Goal: Task Accomplishment & Management: Use online tool/utility

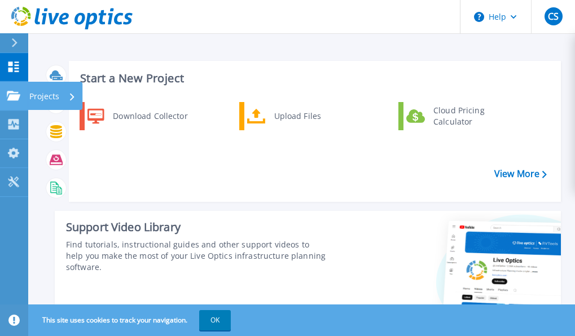
click at [13, 98] on icon at bounding box center [14, 96] width 14 height 10
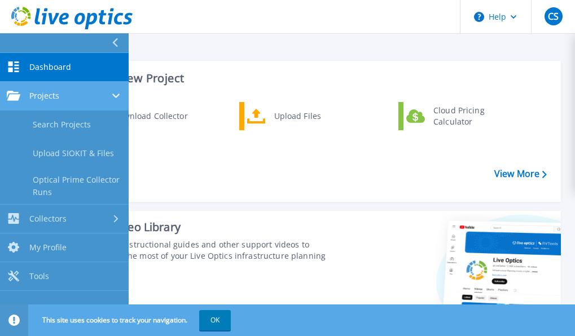
click at [13, 98] on icon at bounding box center [14, 96] width 14 height 10
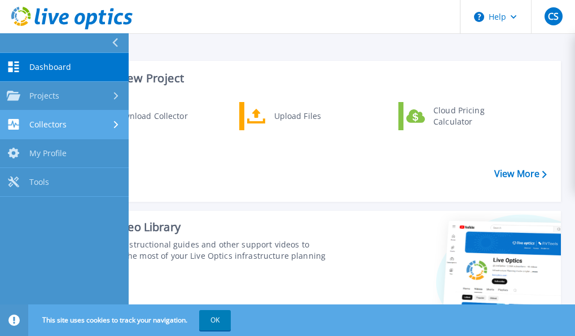
click at [52, 128] on span "Collectors" at bounding box center [47, 125] width 37 height 10
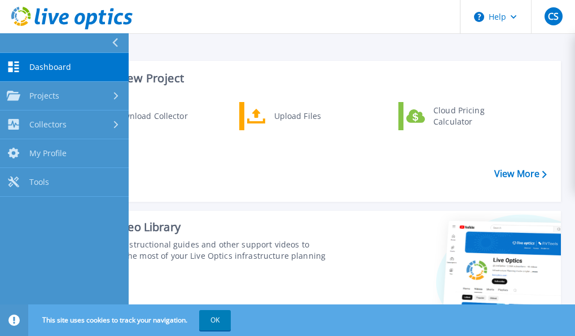
click at [57, 65] on span "Dashboard" at bounding box center [50, 67] width 42 height 10
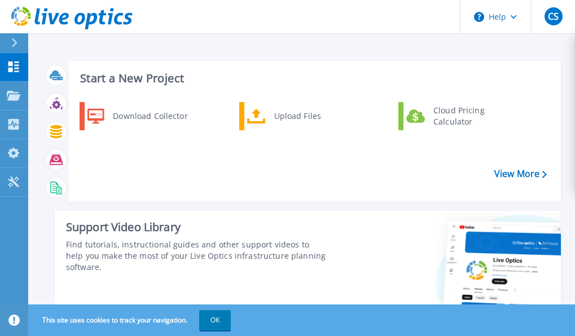
click at [372, 33] on header "Help CS End User Christoph Sherley christophs@preformsolutions.com Preform Solu…" at bounding box center [287, 17] width 575 height 34
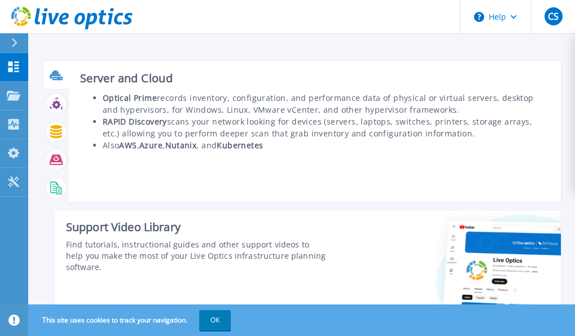
click at [52, 82] on div at bounding box center [56, 75] width 20 height 20
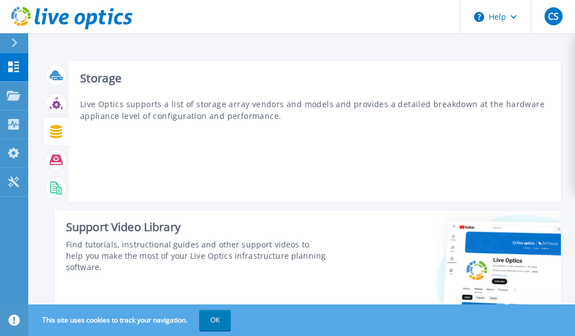
click at [59, 128] on icon at bounding box center [56, 131] width 12 height 13
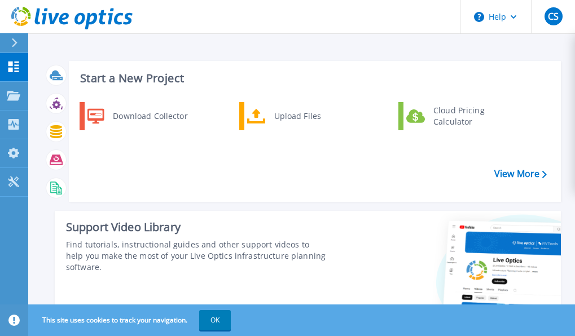
click at [13, 46] on icon at bounding box center [15, 42] width 6 height 9
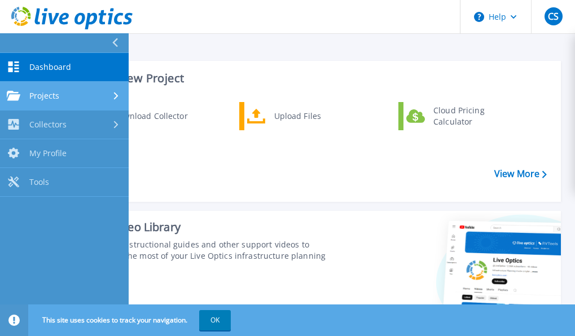
click at [23, 94] on div "Projects" at bounding box center [33, 96] width 52 height 10
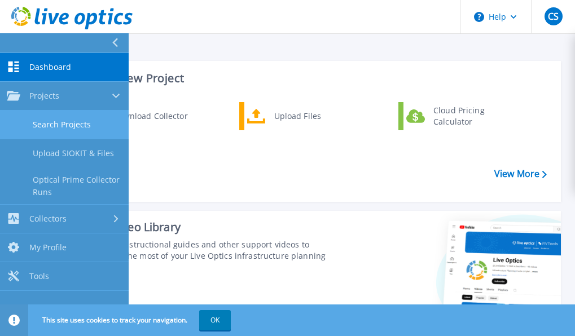
click at [51, 126] on link "Search Projects" at bounding box center [64, 125] width 129 height 29
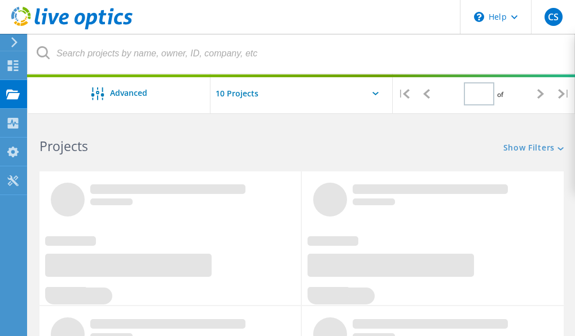
type input "1"
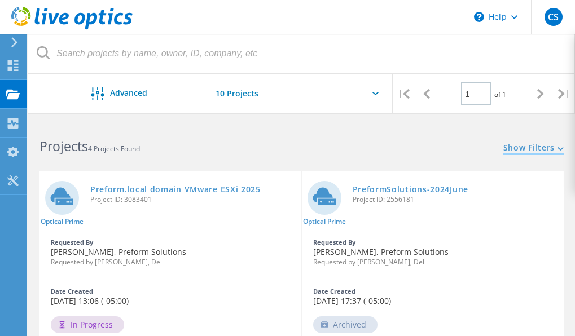
click at [560, 148] on icon at bounding box center [560, 148] width 6 height 3
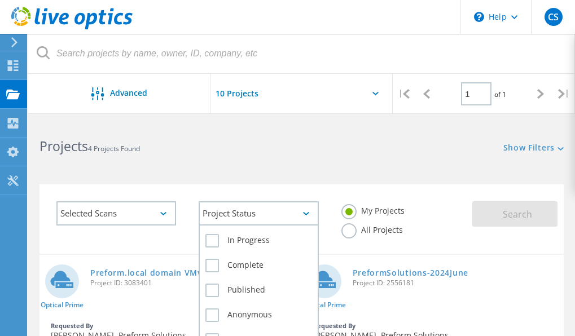
click at [273, 215] on div "Project Status" at bounding box center [259, 213] width 120 height 24
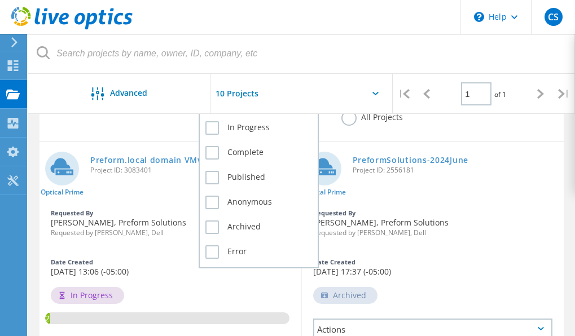
scroll to position [56, 0]
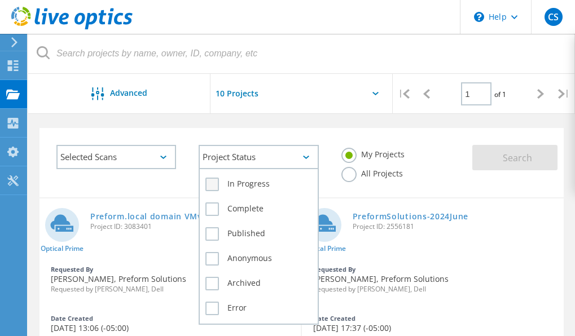
click at [219, 186] on label "In Progress" at bounding box center [258, 185] width 106 height 14
click at [0, 0] on input "In Progress" at bounding box center [0, 0] width 0 height 0
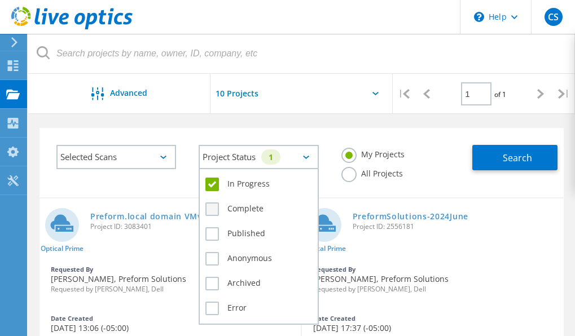
click at [217, 205] on label "Complete" at bounding box center [258, 210] width 106 height 14
click at [0, 0] on input "Complete" at bounding box center [0, 0] width 0 height 0
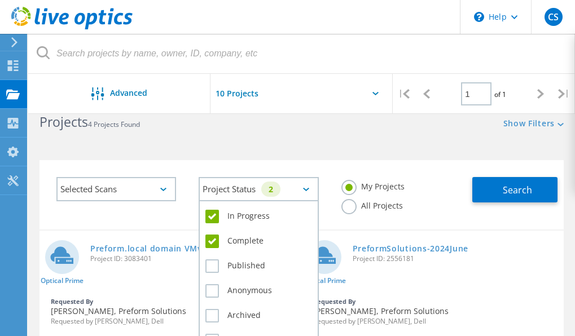
scroll to position [0, 0]
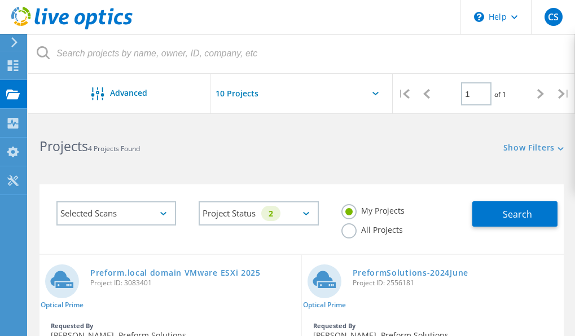
click at [408, 170] on div "Selected Scans Project Status 2 In Progress Complete Published Anonymous Archiv…" at bounding box center [301, 212] width 547 height 84
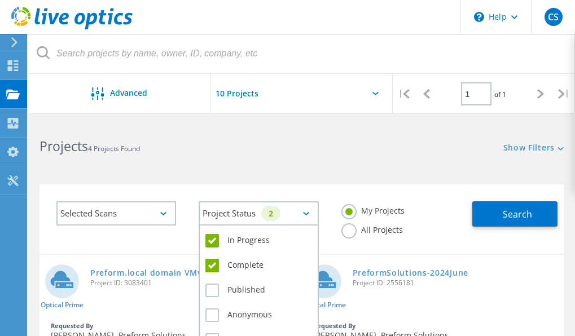
click at [298, 210] on div "Project Status 2" at bounding box center [259, 213] width 120 height 24
click at [216, 240] on label "In Progress" at bounding box center [258, 241] width 106 height 14
click at [0, 0] on input "In Progress" at bounding box center [0, 0] width 0 height 0
click at [216, 261] on label "Complete" at bounding box center [258, 266] width 106 height 14
click at [0, 0] on input "Complete" at bounding box center [0, 0] width 0 height 0
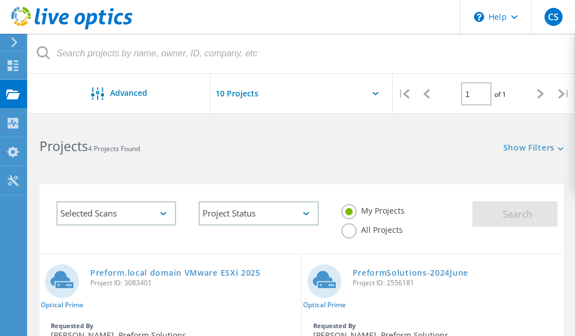
click at [449, 235] on div "My Projects All Projects" at bounding box center [401, 220] width 142 height 61
click at [109, 269] on link "Preform.local domain VMware ESXi 2025" at bounding box center [175, 273] width 170 height 8
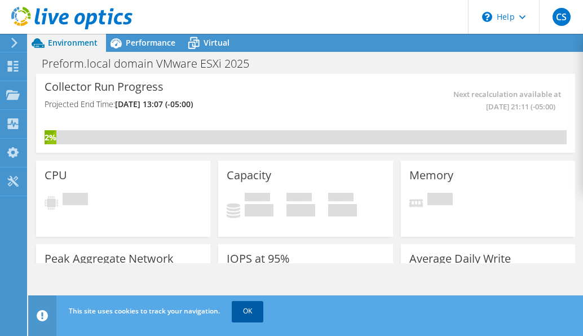
click at [244, 317] on link "OK" at bounding box center [248, 311] width 32 height 20
